Goal: Check status: Check status

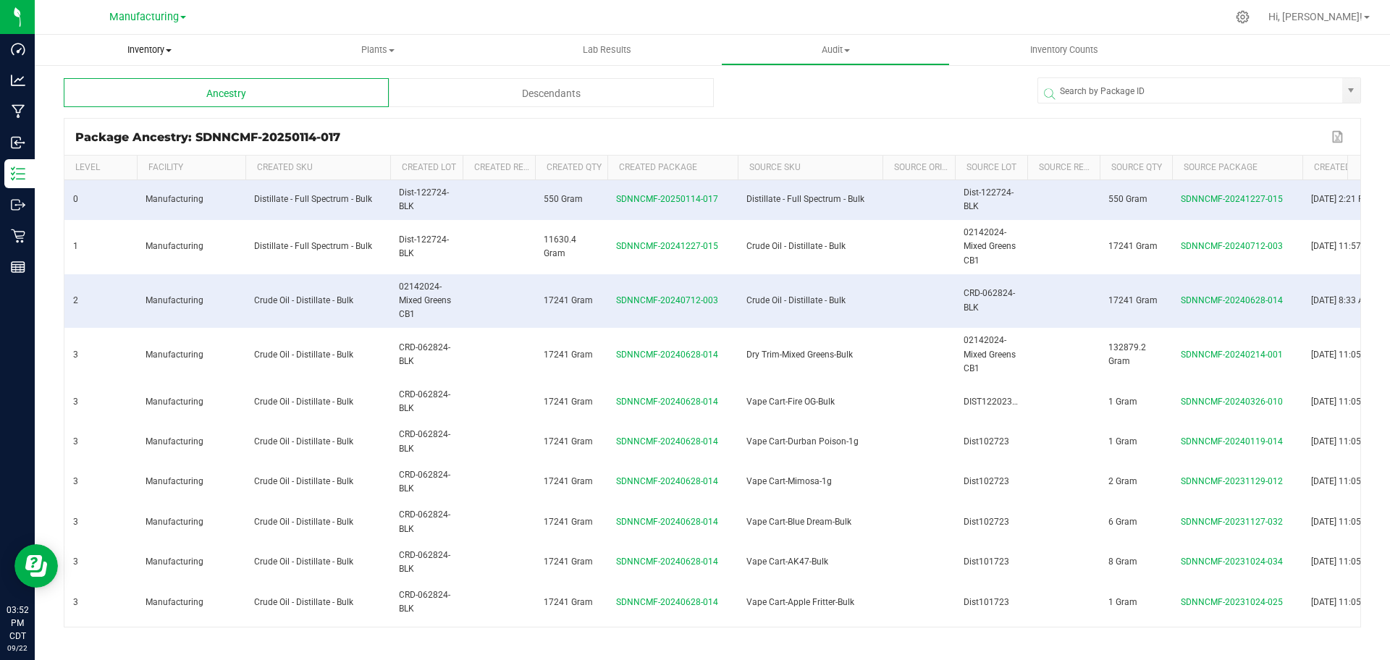
scroll to position [0, 64]
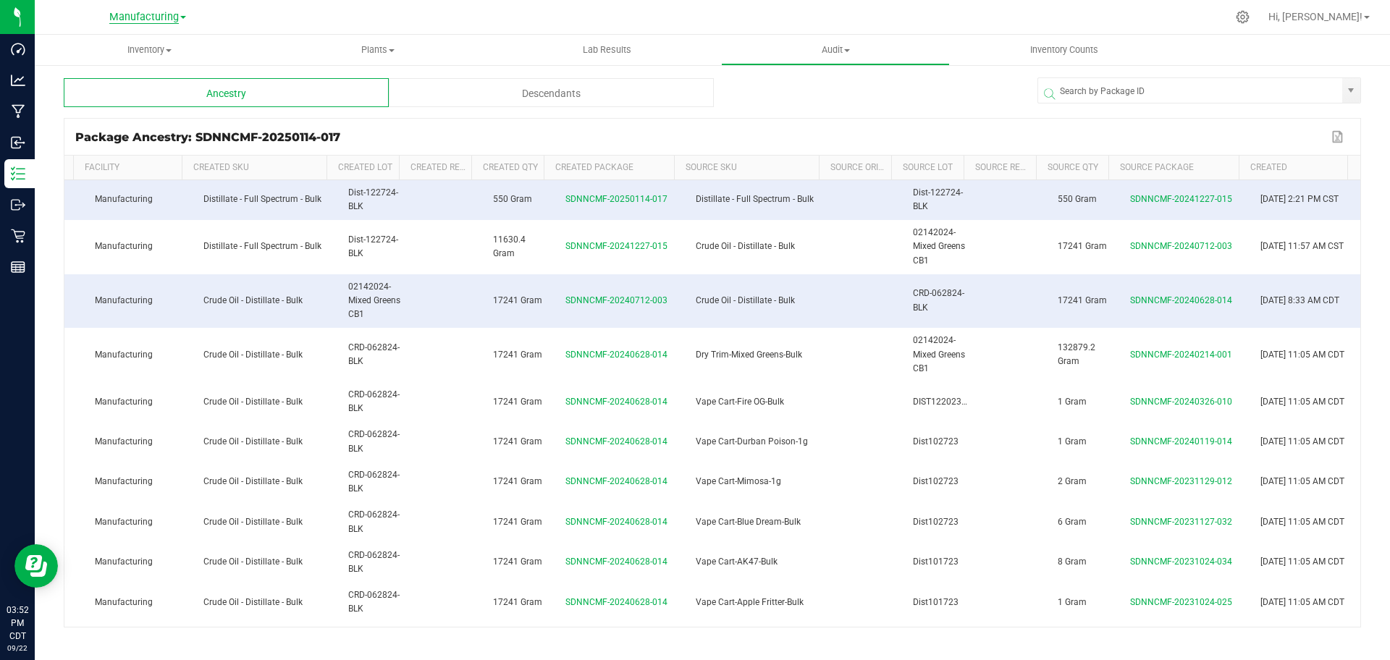
click at [146, 12] on span "Manufacturing" at bounding box center [143, 17] width 69 height 13
click at [143, 46] on link "Cultivation" at bounding box center [147, 51] width 211 height 20
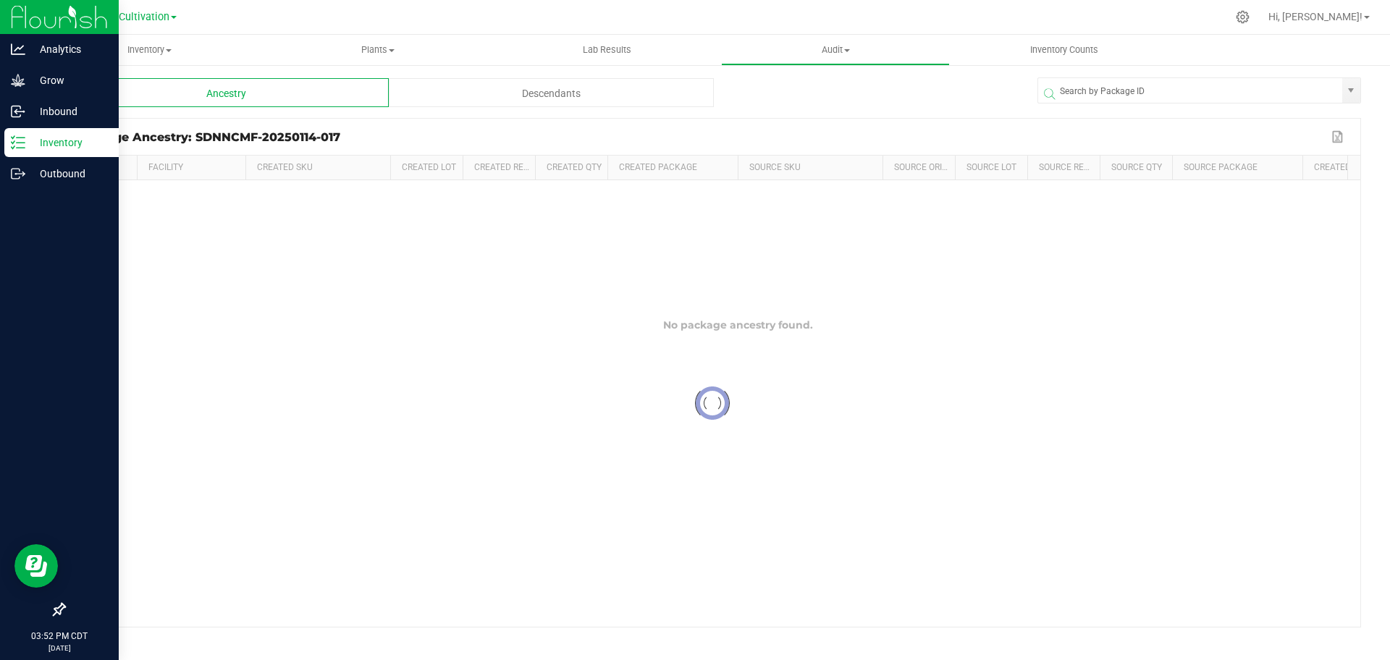
click at [35, 143] on p "Inventory" at bounding box center [68, 142] width 87 height 17
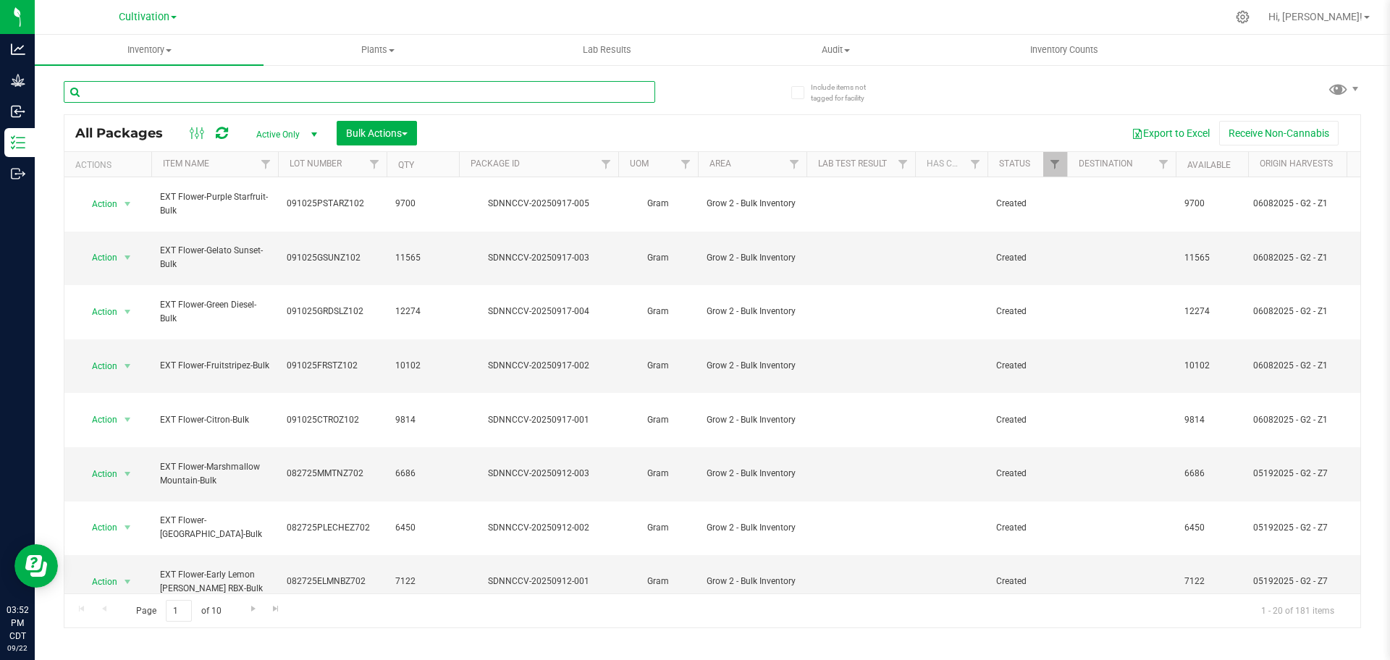
click at [196, 85] on input "text" at bounding box center [359, 92] width 591 height 22
click at [696, 84] on div at bounding box center [388, 91] width 649 height 46
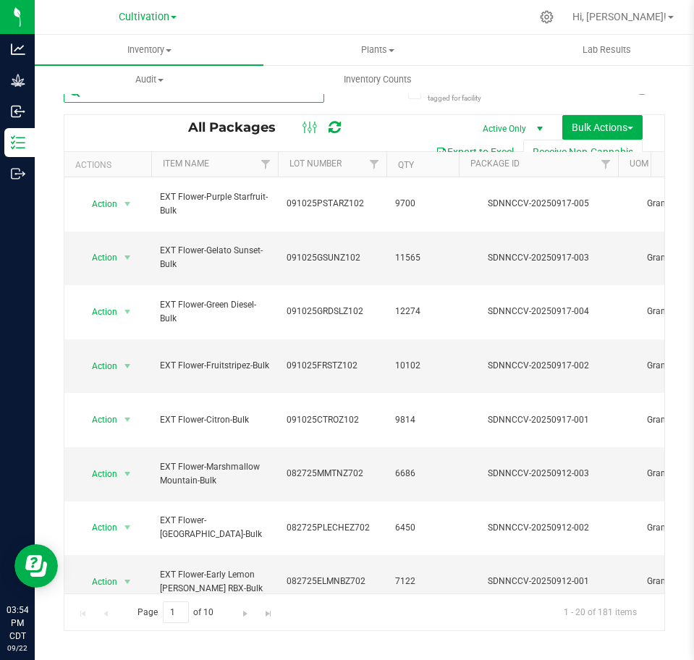
click at [292, 99] on input "text" at bounding box center [194, 92] width 261 height 22
paste input "SDNNCMF-20240425-013"
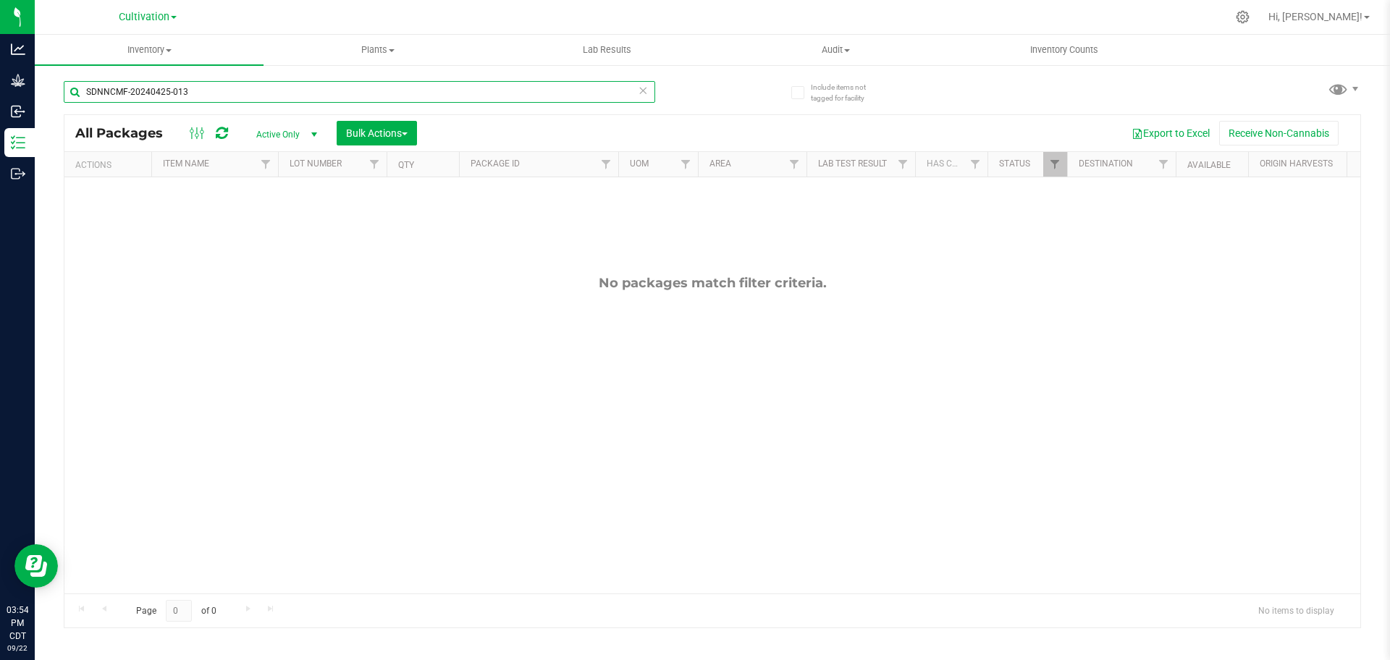
type input "SDNNCMF-20240425-013"
click at [283, 135] on span "Active Only" at bounding box center [284, 135] width 80 height 20
click at [287, 216] on li "All" at bounding box center [283, 222] width 78 height 22
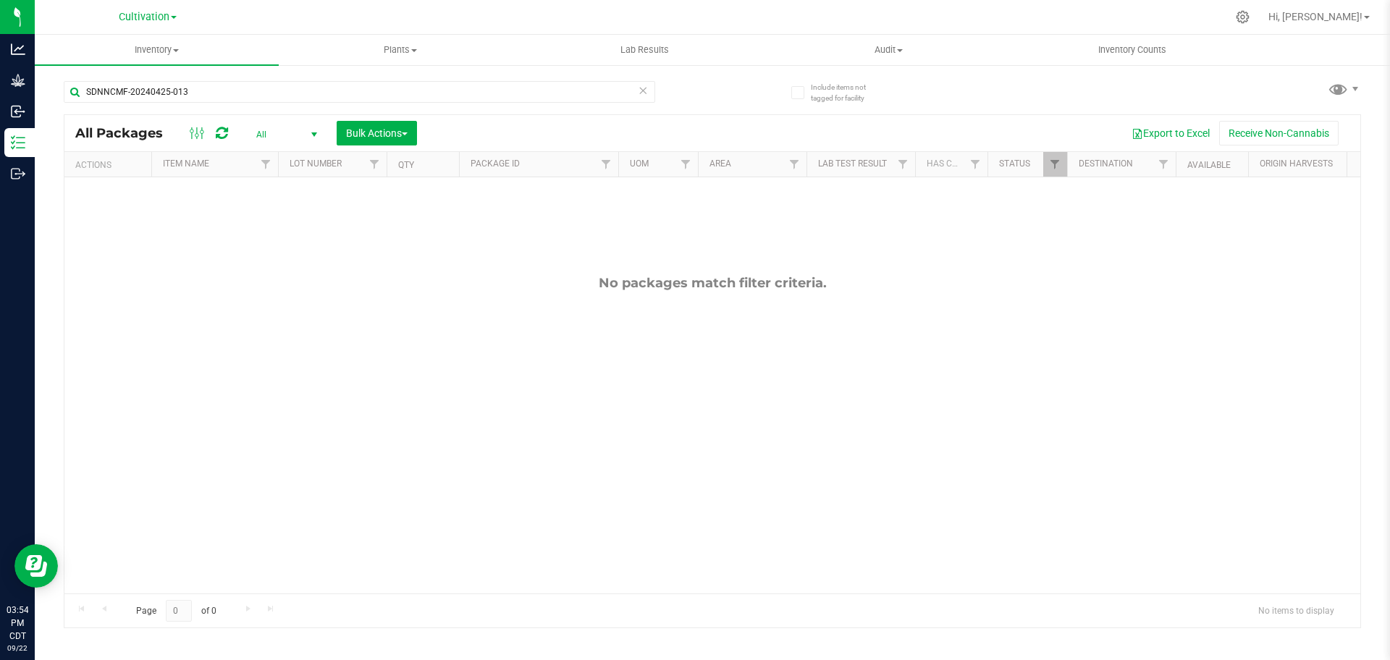
click at [172, 17] on span at bounding box center [174, 17] width 6 height 3
click at [172, 62] on link "Manufacturing" at bounding box center [147, 71] width 211 height 20
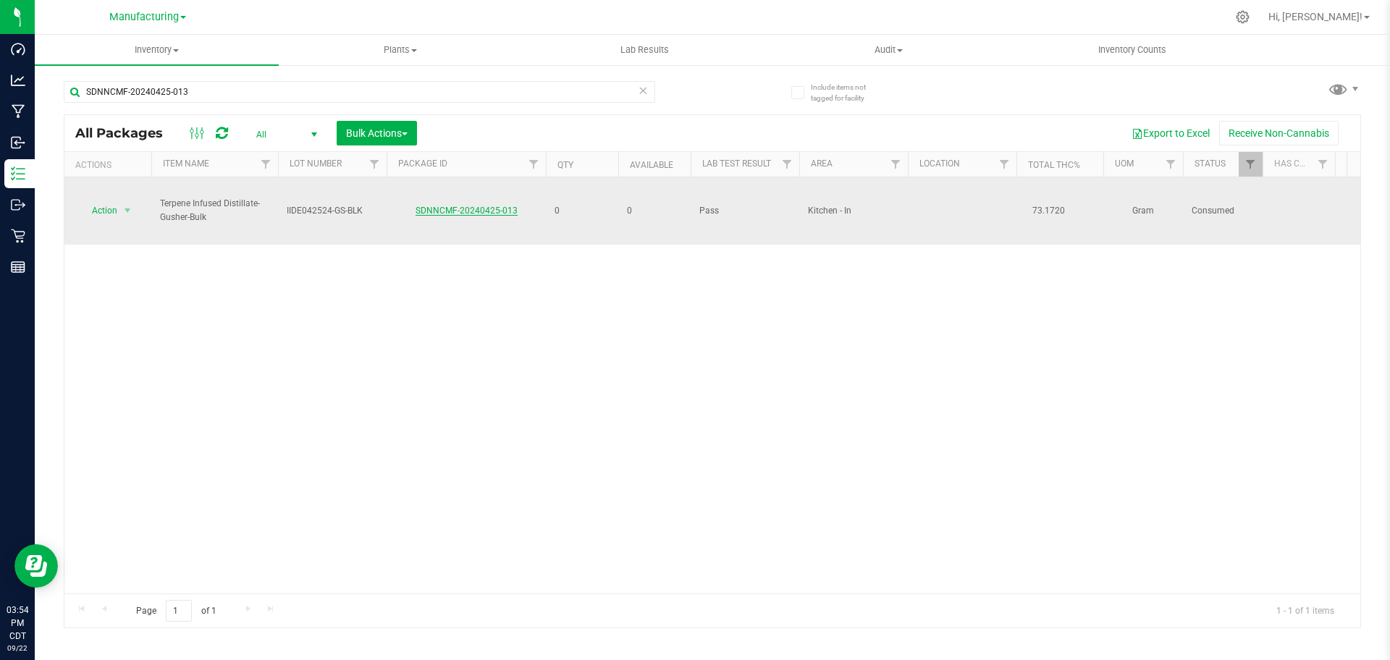
click at [505, 206] on link "SDNNCMF-20240425-013" at bounding box center [467, 211] width 102 height 10
click at [131, 205] on span "select" at bounding box center [128, 211] width 12 height 12
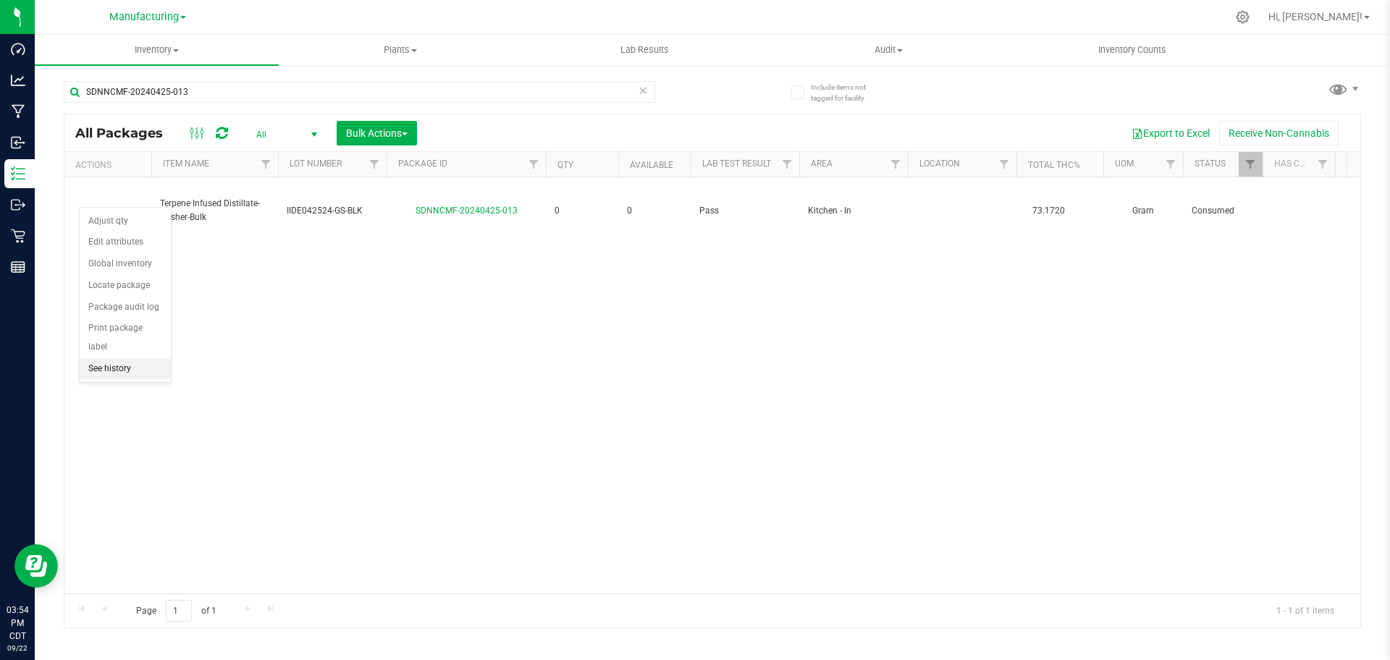
click at [148, 358] on li "See history" at bounding box center [125, 369] width 91 height 22
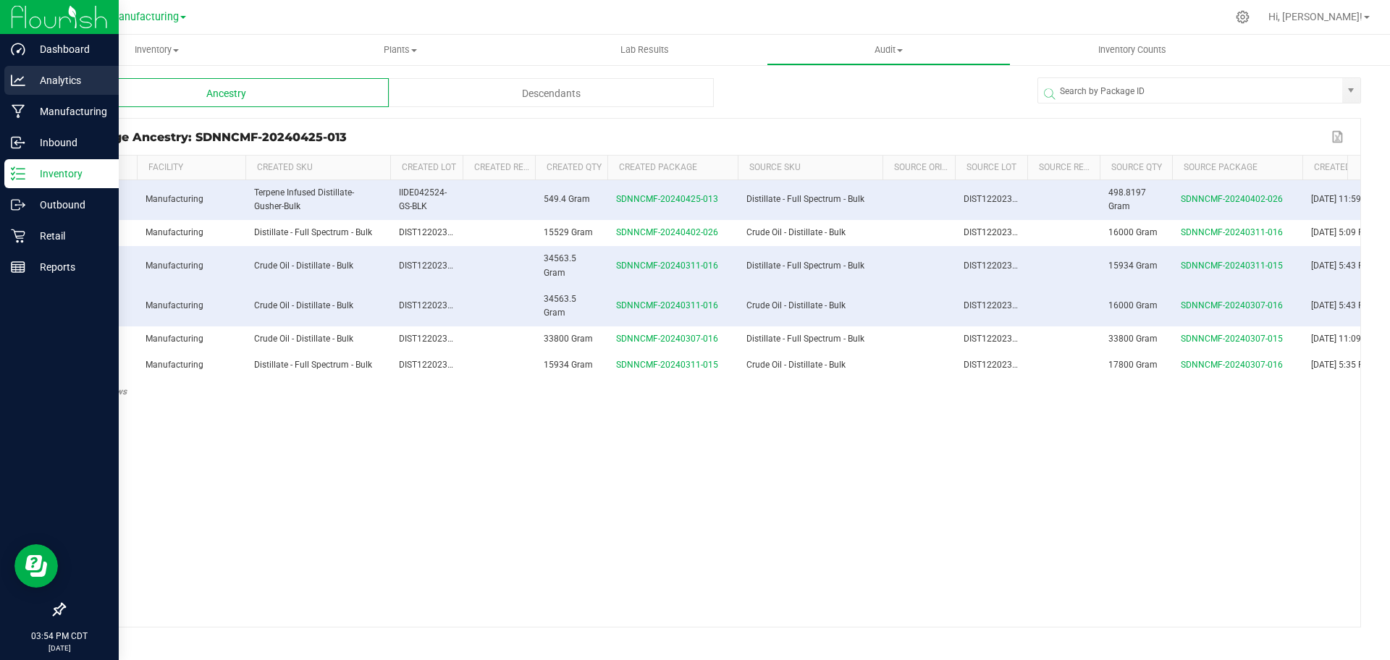
click at [52, 91] on div "Analytics" at bounding box center [61, 80] width 114 height 29
